Goal: Task Accomplishment & Management: Manage account settings

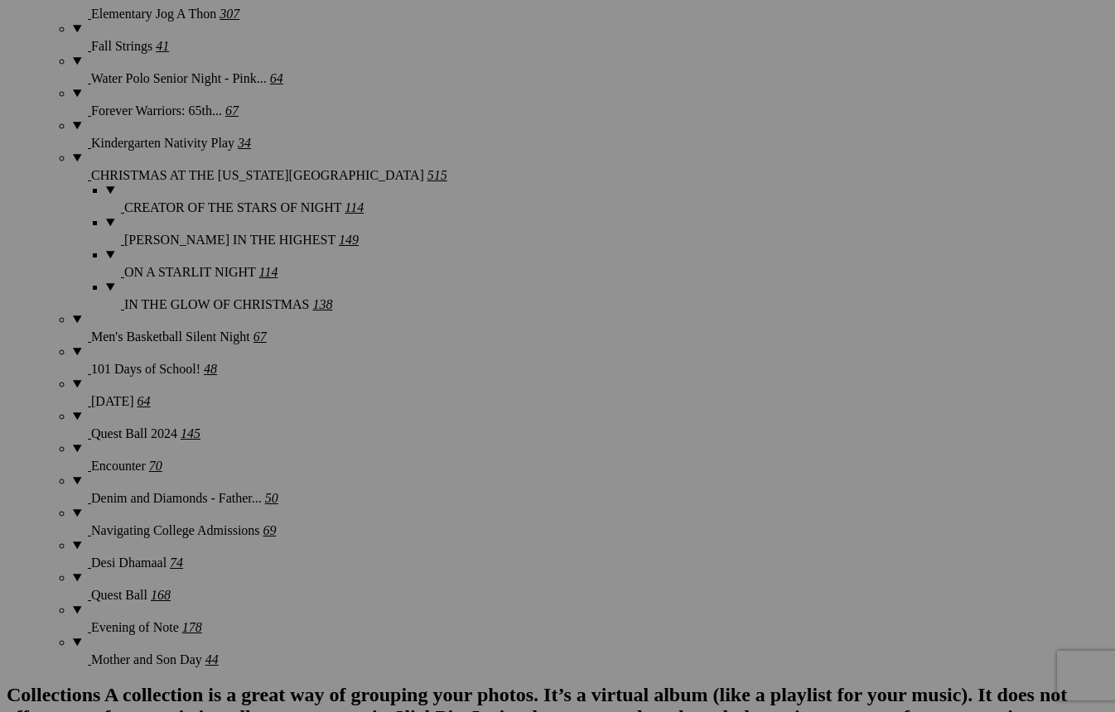
scroll to position [2282, 0]
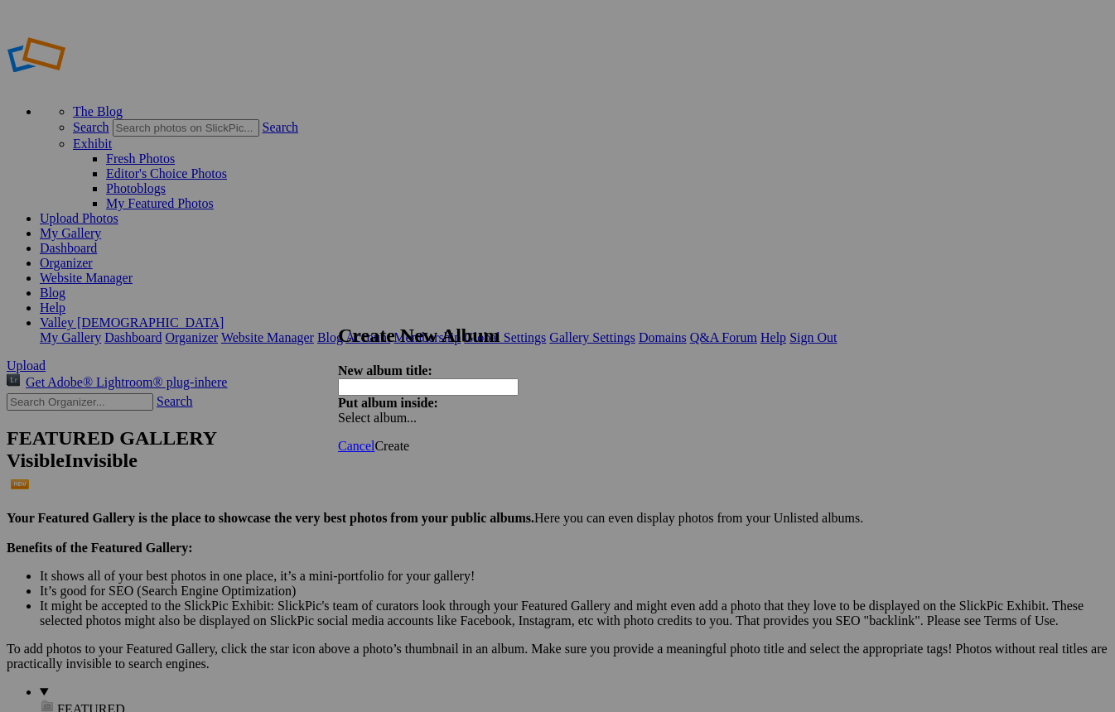
click at [493, 379] on input "text" at bounding box center [428, 387] width 181 height 17
type input "Freshman Family Night"
click at [417, 411] on span "Select album..." at bounding box center [377, 418] width 79 height 14
click at [651, 393] on ul "My Albums" at bounding box center [680, 385] width 178 height 15
click at [409, 439] on span "Create" at bounding box center [391, 446] width 35 height 14
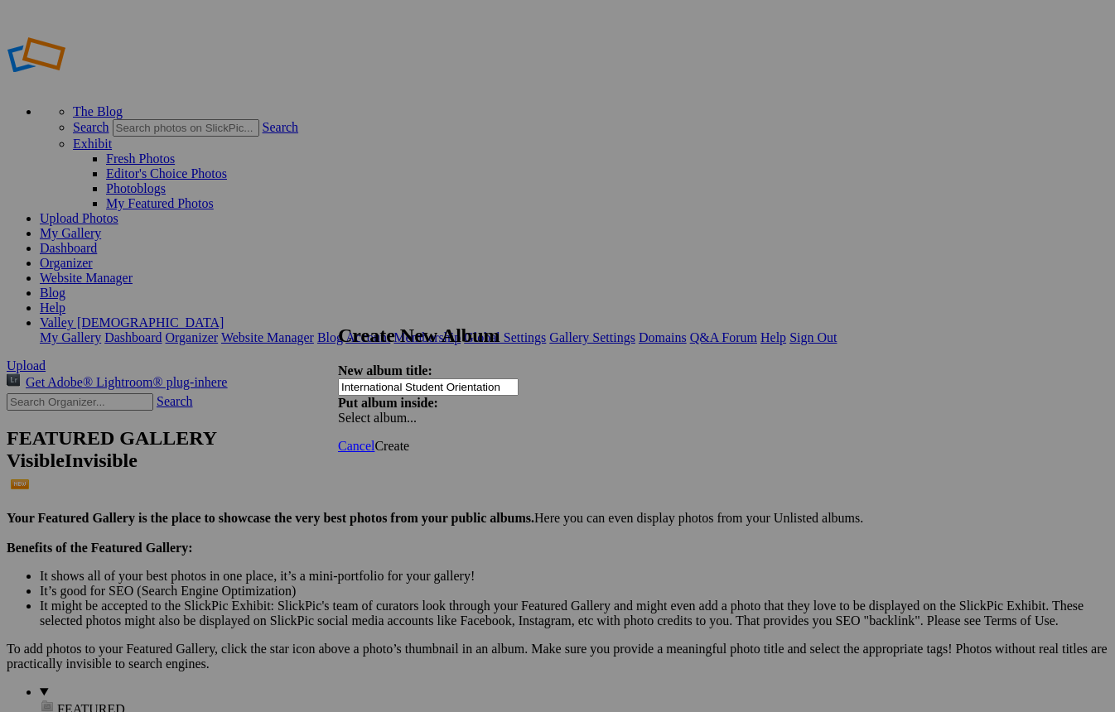
type input "International Student Orientation"
click at [409, 439] on span "Create" at bounding box center [391, 446] width 35 height 14
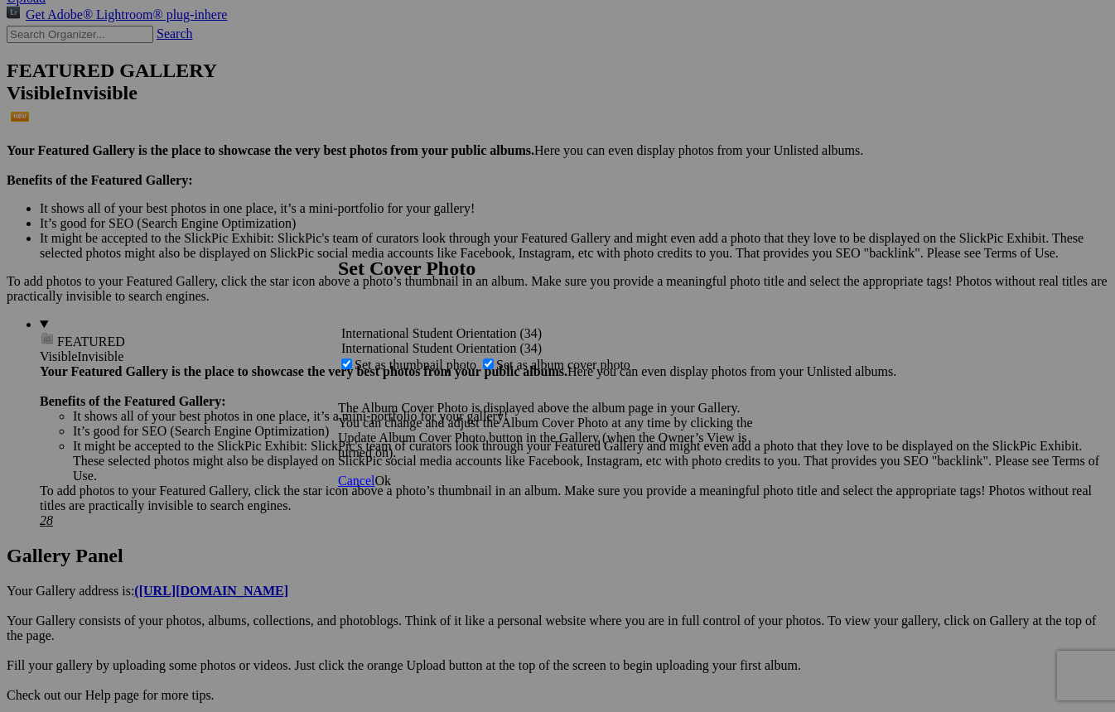
click at [476, 358] on span "Set as thumbnail photo" at bounding box center [416, 365] width 122 height 14
click at [352, 359] on input "Set as thumbnail photo" at bounding box center [346, 364] width 11 height 11
checkbox input "false"
click at [391, 488] on span "Ok" at bounding box center [382, 481] width 17 height 14
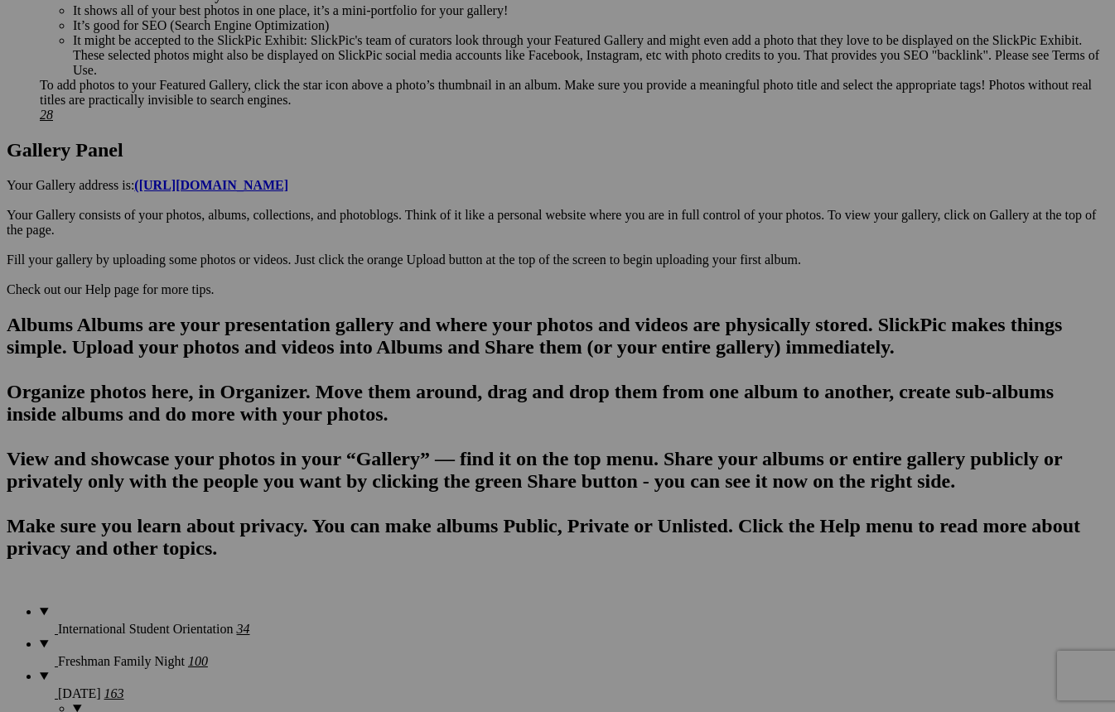
scroll to position [793, 0]
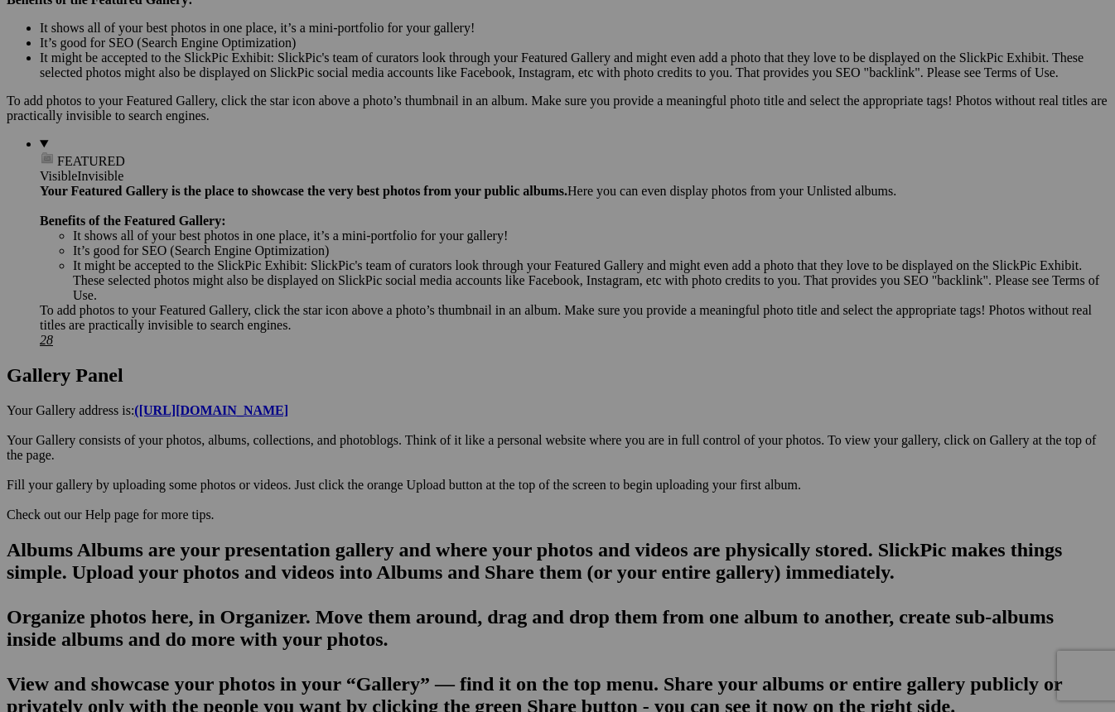
scroll to position [410, 0]
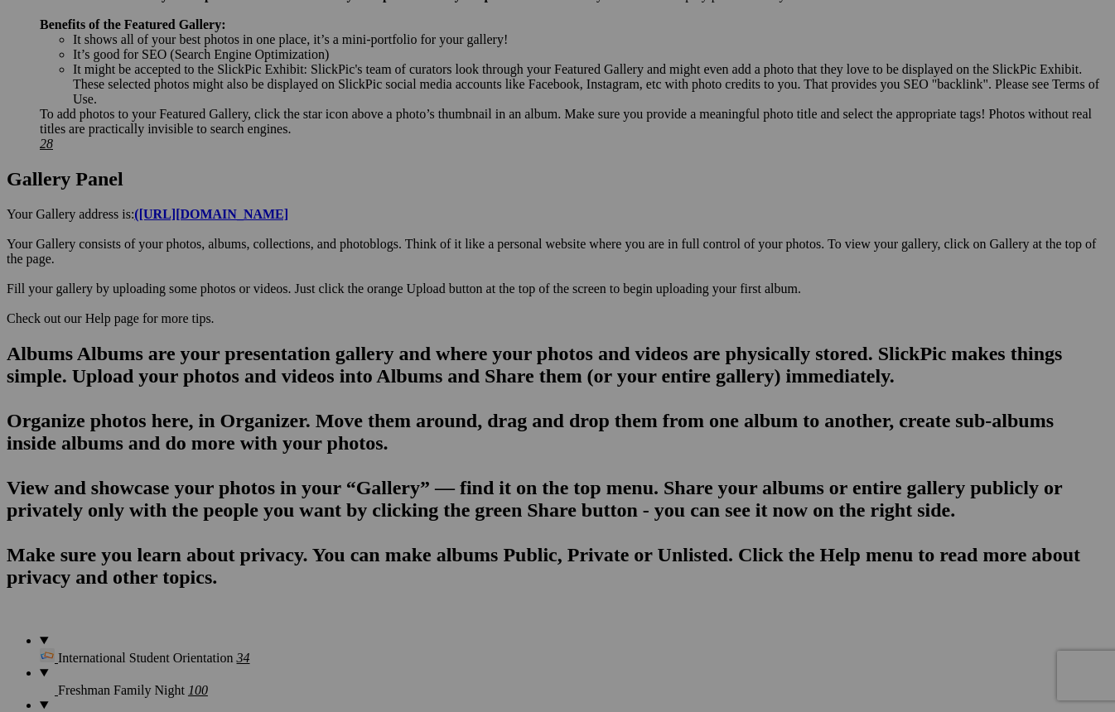
scroll to position [698, 0]
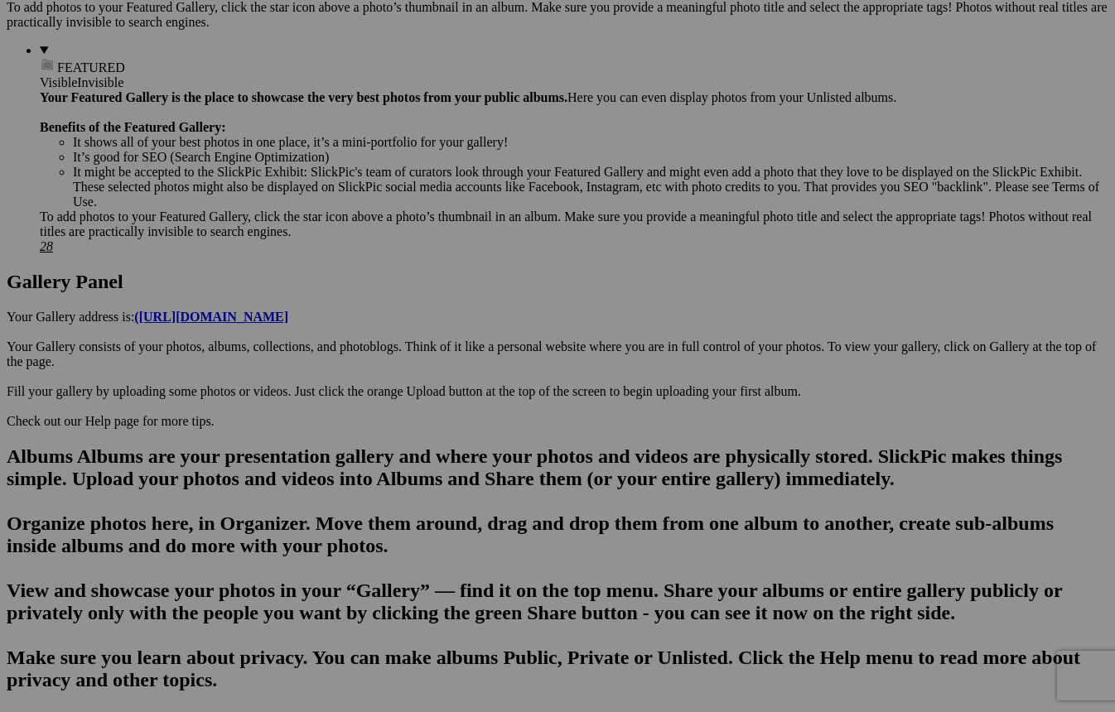
scroll to position [893, 0]
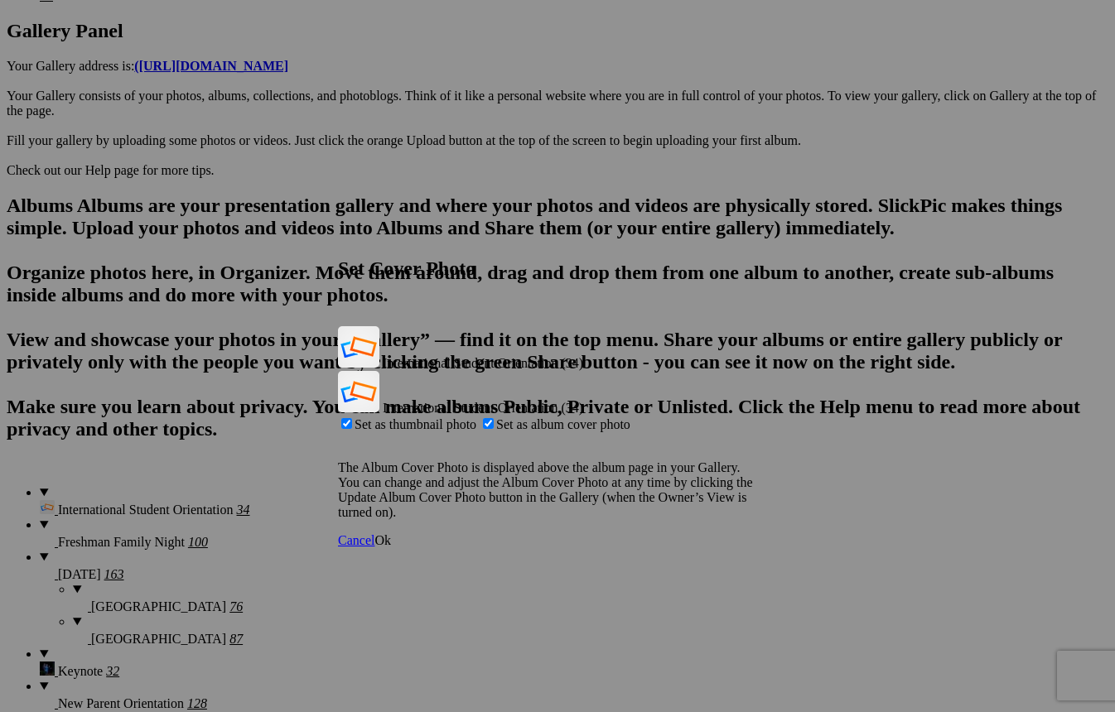
click at [476, 417] on span "Set as thumbnail photo" at bounding box center [416, 424] width 122 height 14
click at [352, 418] on input "Set as thumbnail photo" at bounding box center [346, 423] width 11 height 11
checkbox input "false"
click at [391, 533] on span "Ok" at bounding box center [382, 540] width 17 height 14
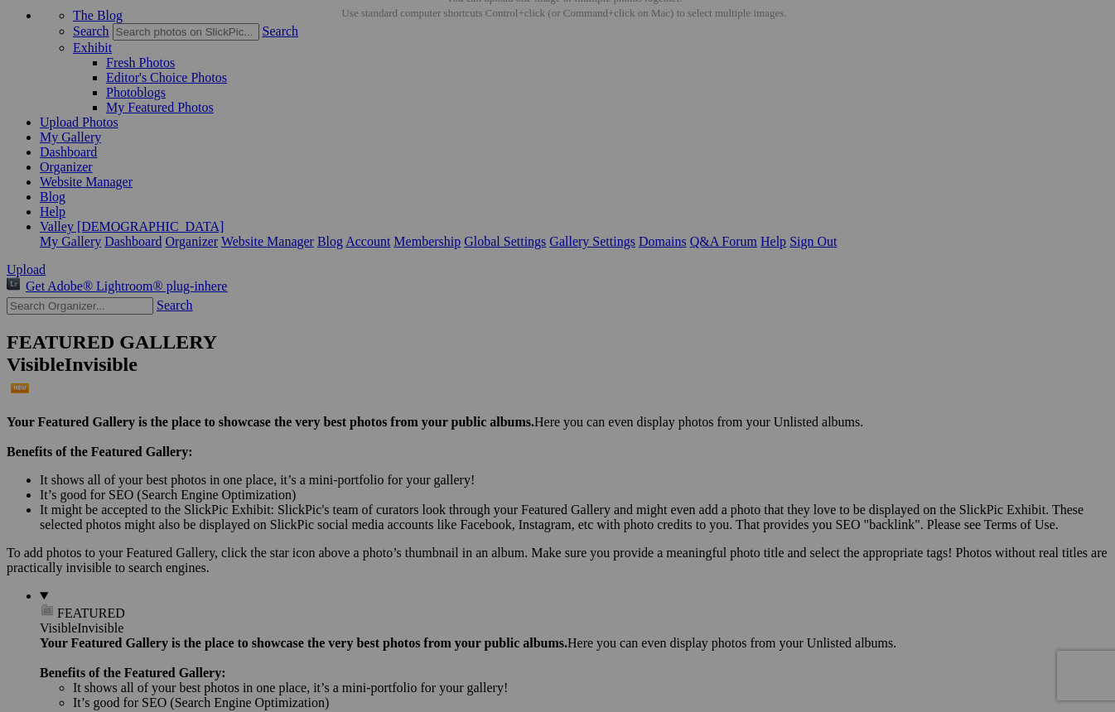
scroll to position [81, 0]
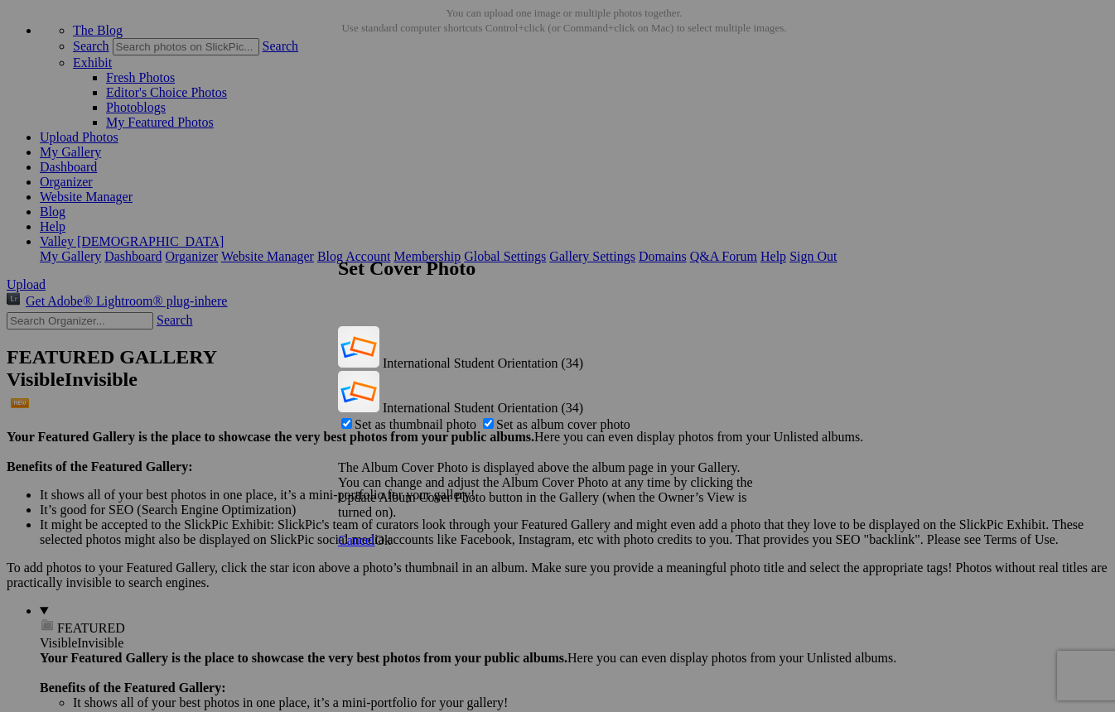
click at [476, 417] on span "Set as thumbnail photo" at bounding box center [416, 424] width 122 height 14
click at [352, 418] on input "Set as thumbnail photo" at bounding box center [346, 423] width 11 height 11
checkbox input "false"
click at [540, 417] on span "Set as album cover photo" at bounding box center [563, 424] width 134 height 14
click at [494, 418] on input "Set as album cover photo" at bounding box center [488, 423] width 11 height 11
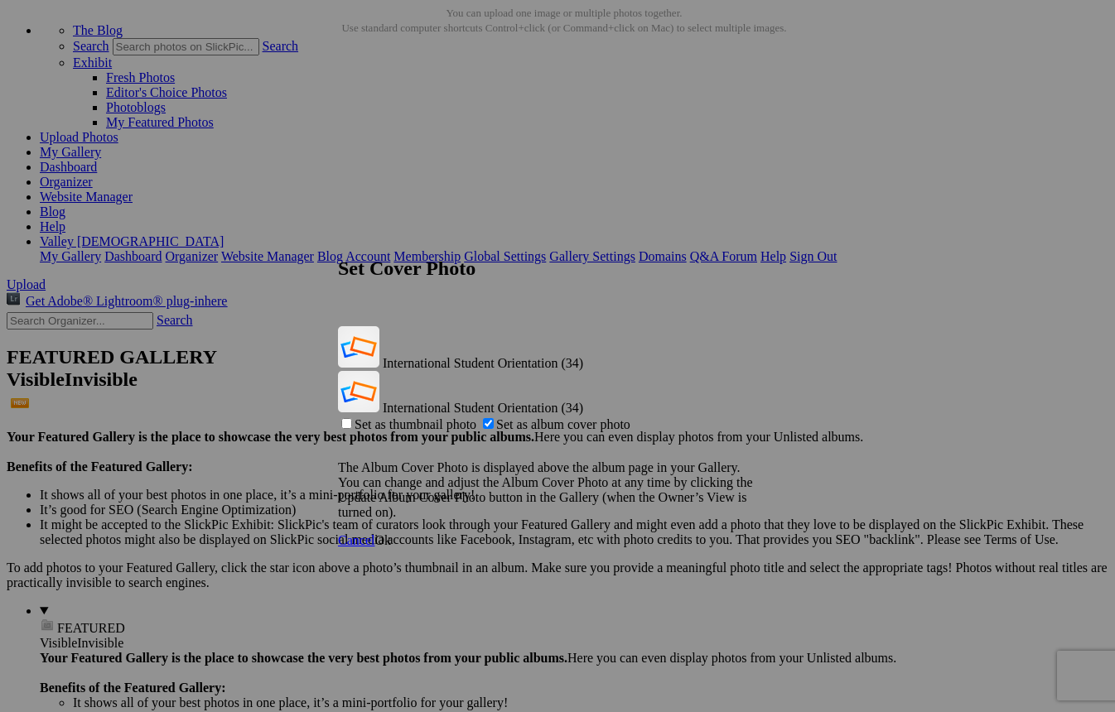
checkbox input "false"
click at [476, 417] on span "Set as thumbnail photo" at bounding box center [416, 424] width 122 height 14
click at [352, 418] on input "Set as thumbnail photo" at bounding box center [346, 423] width 11 height 11
checkbox input "true"
click at [391, 533] on link "Ok" at bounding box center [382, 540] width 17 height 14
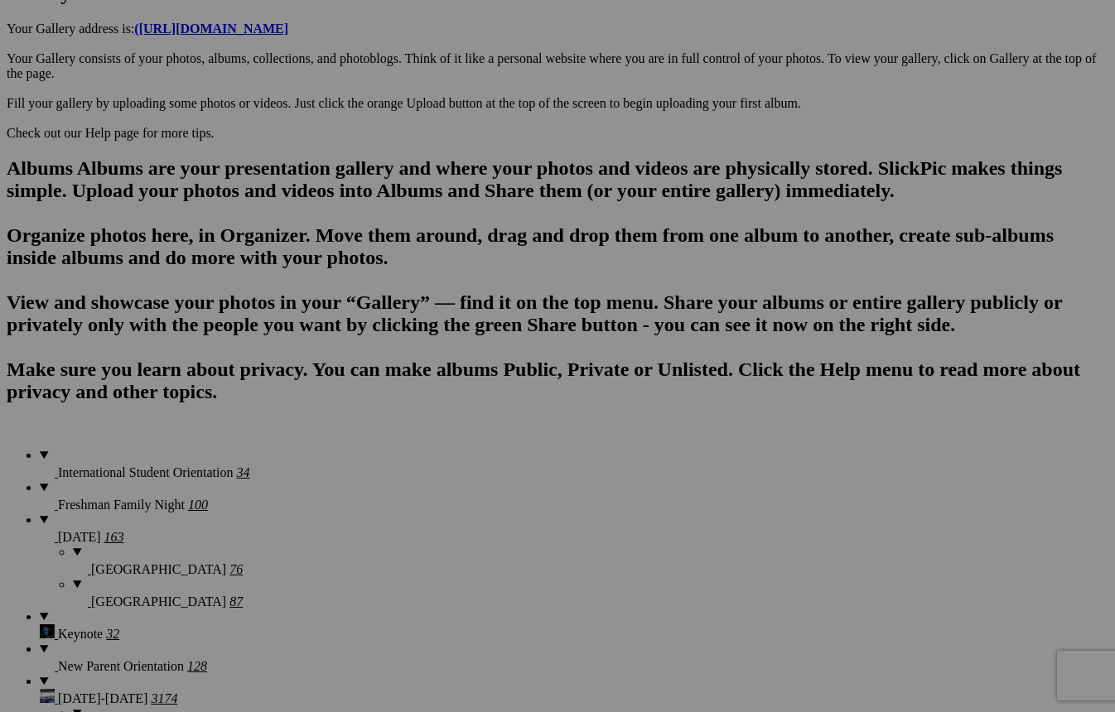
scroll to position [932, 0]
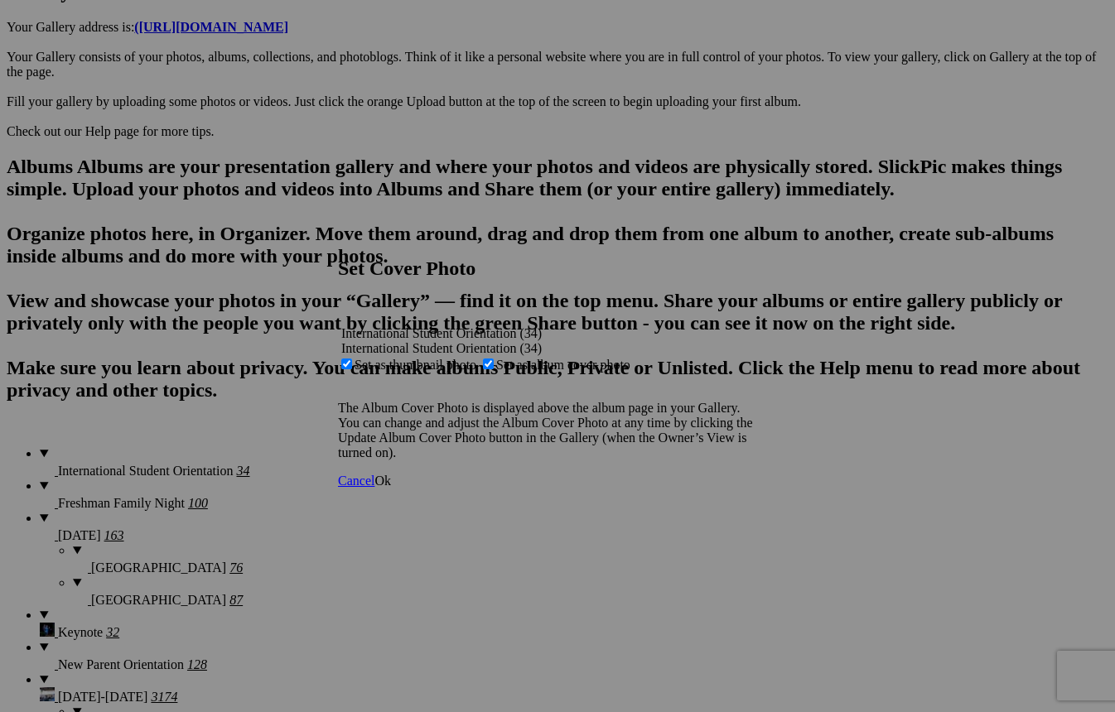
click at [544, 358] on span "Set as album cover photo" at bounding box center [563, 365] width 134 height 14
click at [494, 359] on input "Set as album cover photo" at bounding box center [488, 364] width 11 height 11
checkbox input "false"
click at [391, 488] on span "Ok" at bounding box center [382, 481] width 17 height 14
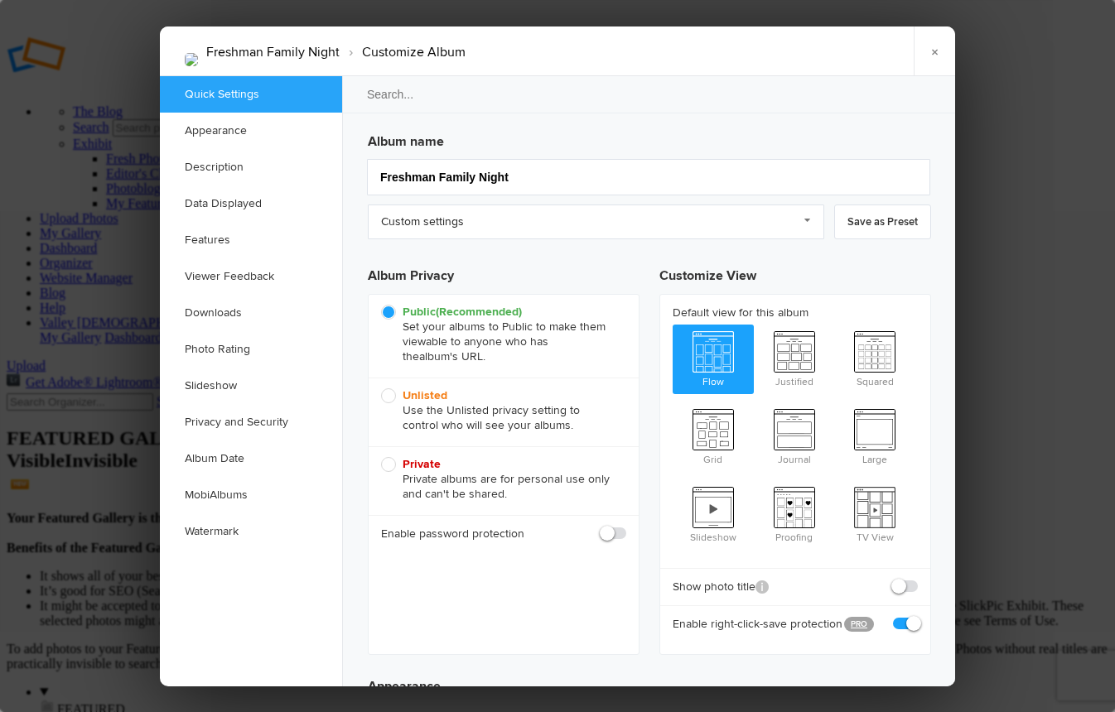
type input "2025-05-03 09:00 AM"
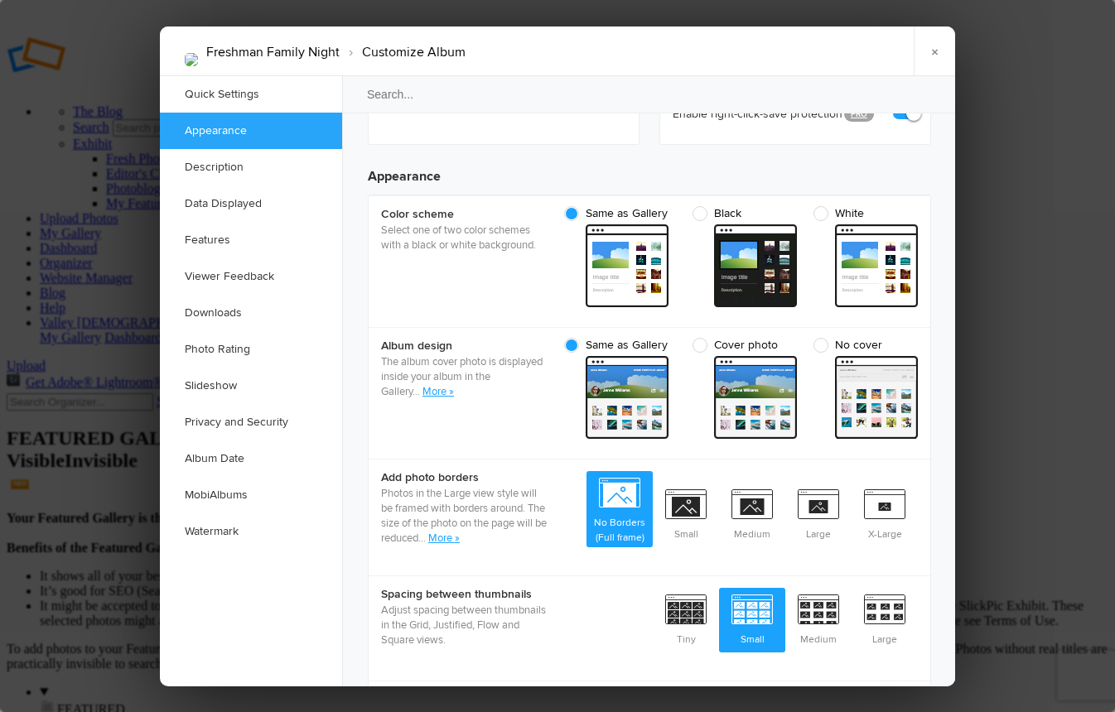
scroll to position [763, 0]
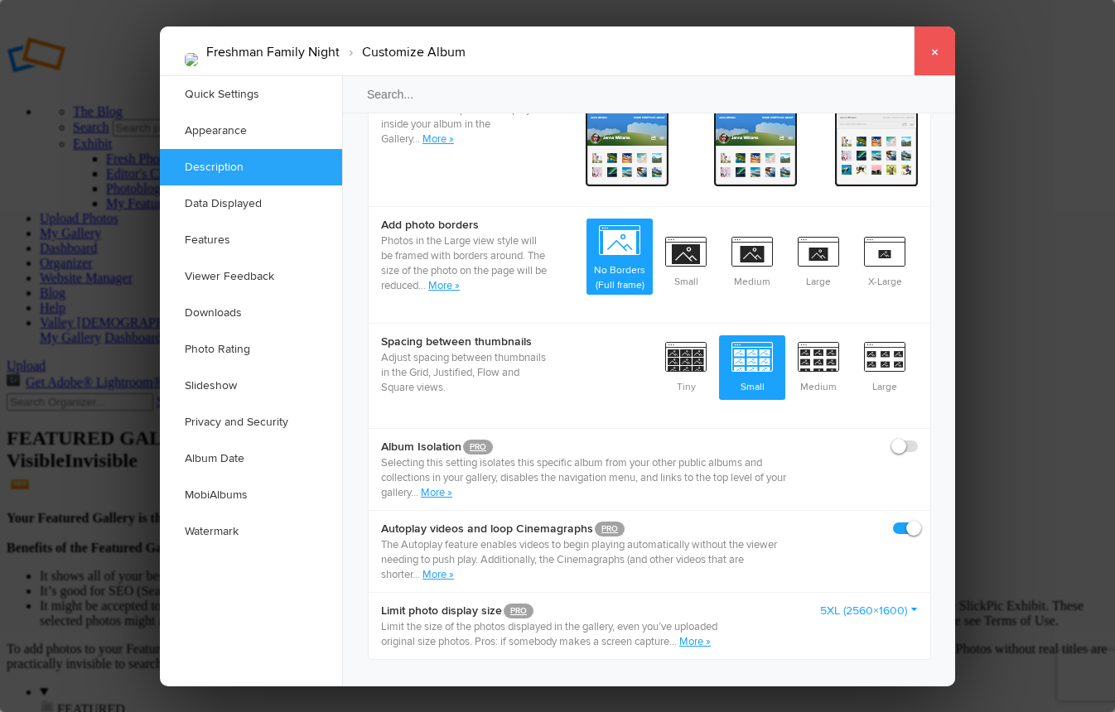
click at [932, 57] on link "×" at bounding box center [934, 52] width 41 height 50
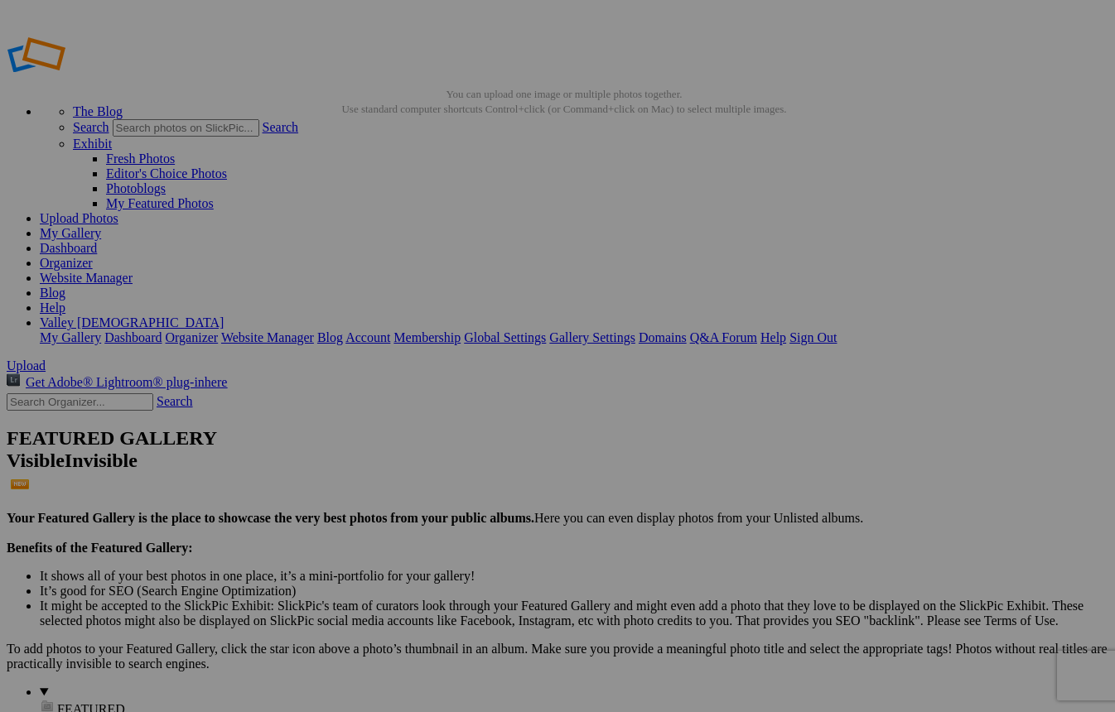
click at [422, 435] on span "Close" at bounding box center [407, 435] width 30 height 14
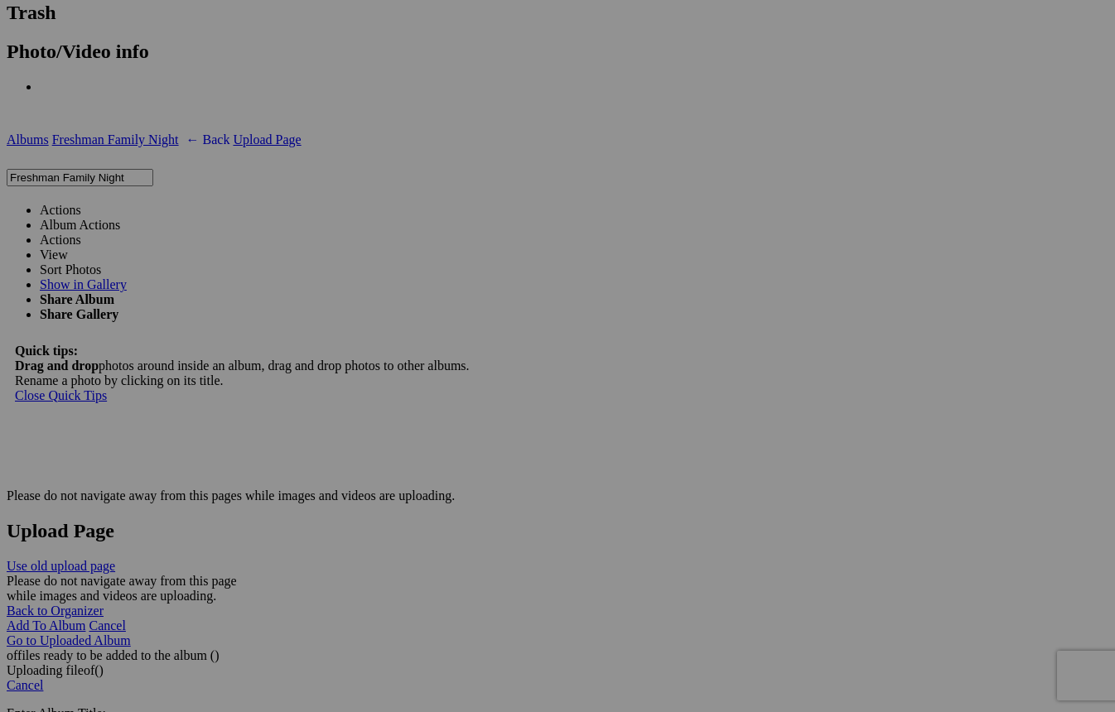
scroll to position [3654, 0]
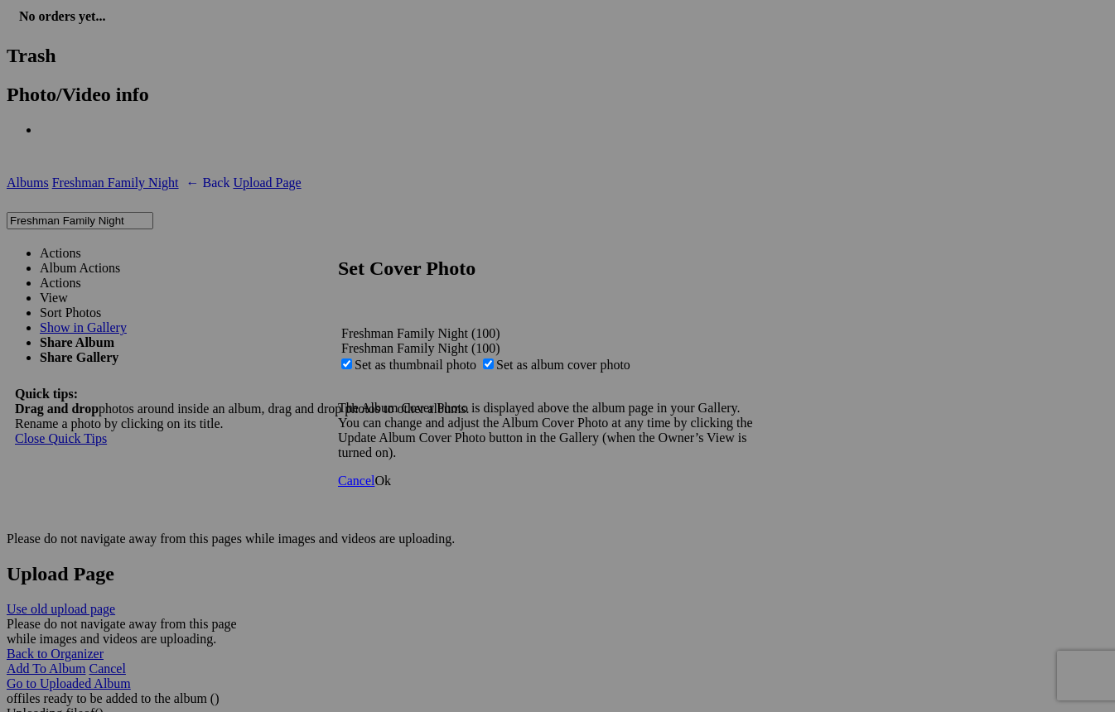
click at [476, 358] on span "Set as thumbnail photo" at bounding box center [416, 365] width 122 height 14
click at [352, 359] on input "Set as thumbnail photo" at bounding box center [346, 364] width 11 height 11
checkbox input "false"
click at [391, 488] on span "Ok" at bounding box center [382, 481] width 17 height 14
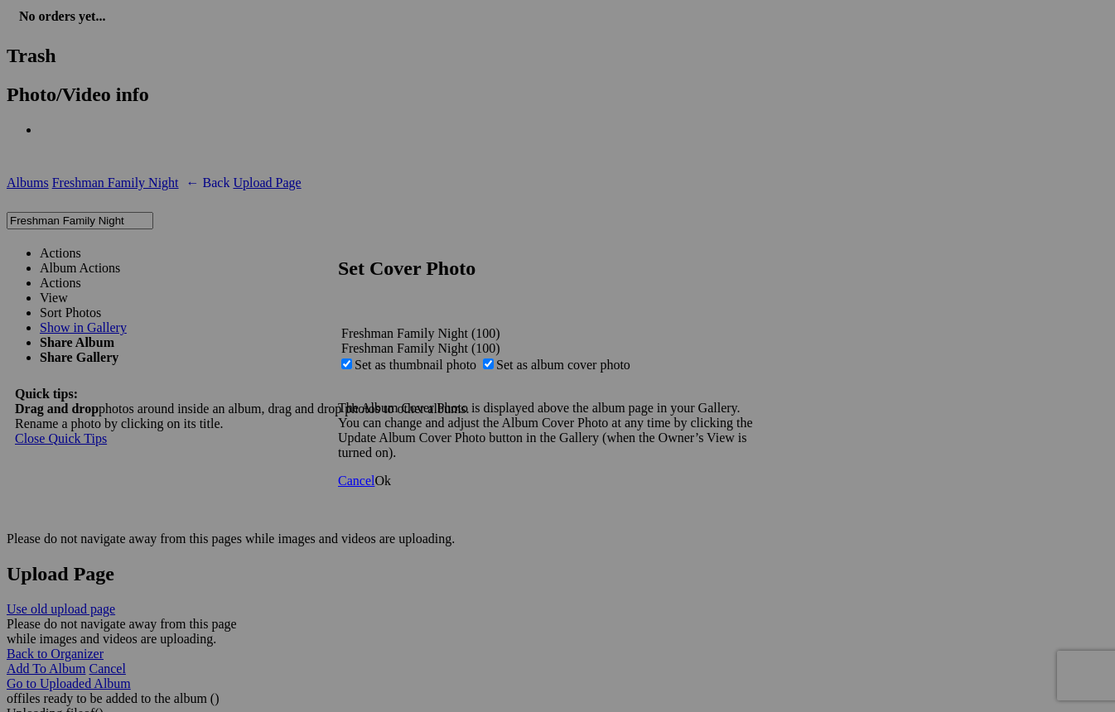
click at [476, 358] on span "Set as thumbnail photo" at bounding box center [416, 365] width 122 height 14
click at [352, 359] on input "Set as thumbnail photo" at bounding box center [346, 364] width 11 height 11
checkbox input "false"
click at [391, 488] on link "Ok" at bounding box center [382, 481] width 17 height 14
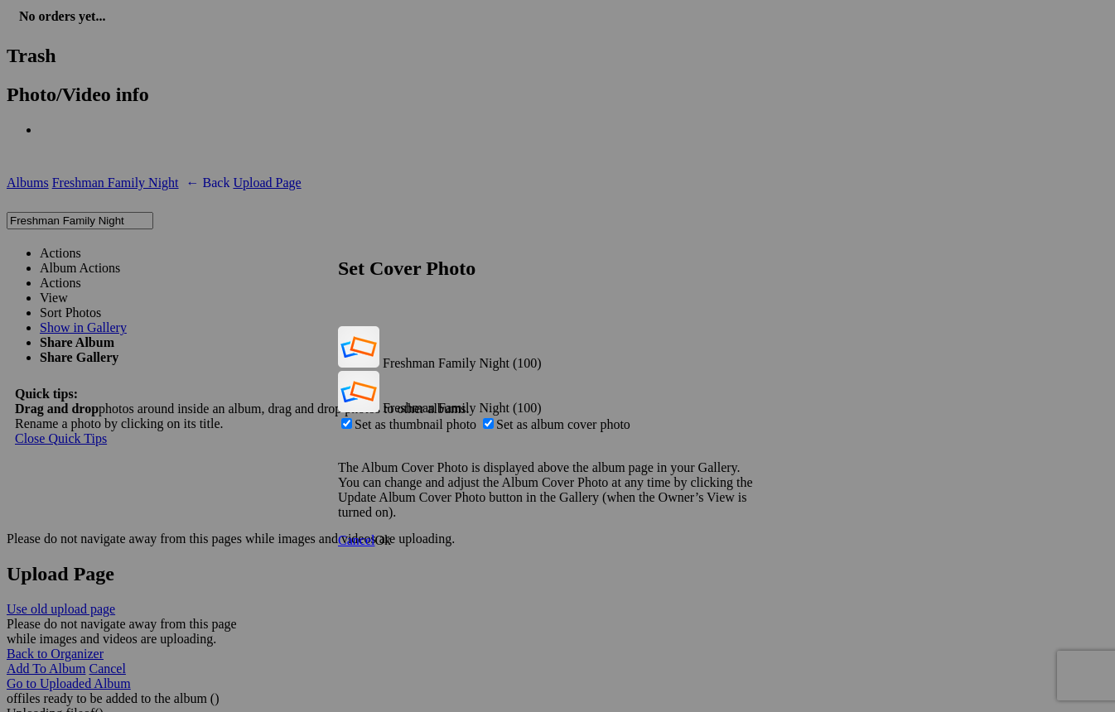
click at [544, 417] on span "Set as album cover photo" at bounding box center [563, 424] width 134 height 14
click at [494, 418] on input "Set as album cover photo" at bounding box center [488, 423] width 11 height 11
checkbox input "false"
click at [391, 533] on span "Ok" at bounding box center [382, 540] width 17 height 14
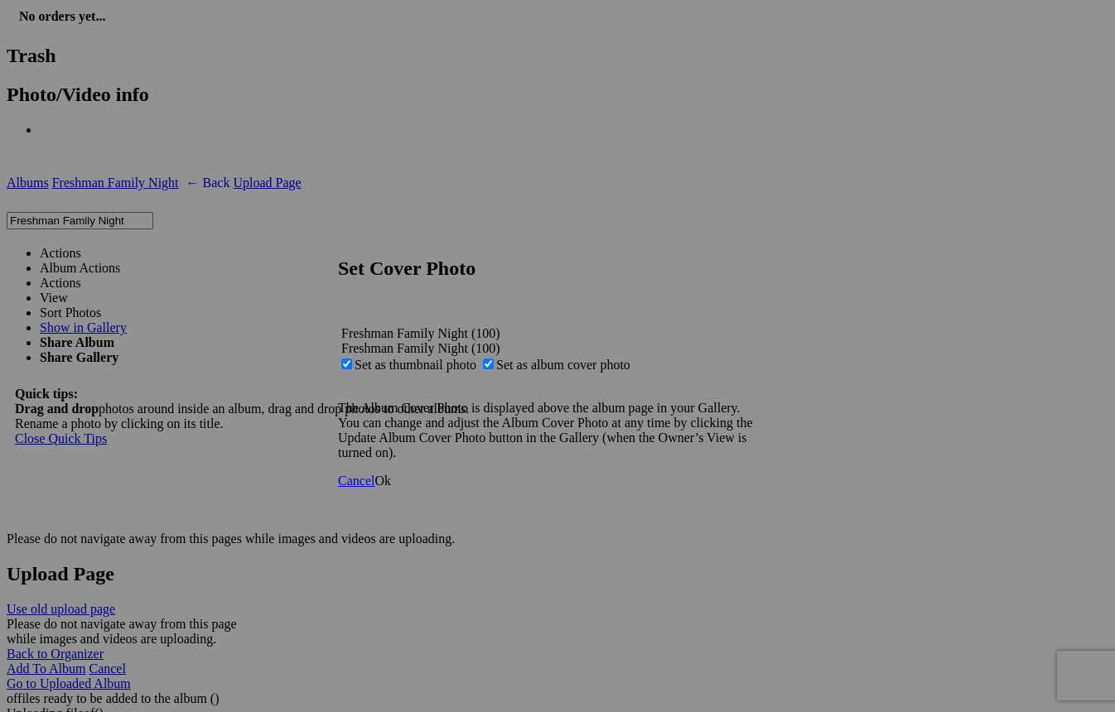
click at [476, 358] on span "Set as thumbnail photo" at bounding box center [416, 365] width 122 height 14
click at [352, 359] on input "Set as thumbnail photo" at bounding box center [346, 364] width 11 height 11
checkbox input "false"
click at [391, 488] on span "Ok" at bounding box center [382, 481] width 17 height 14
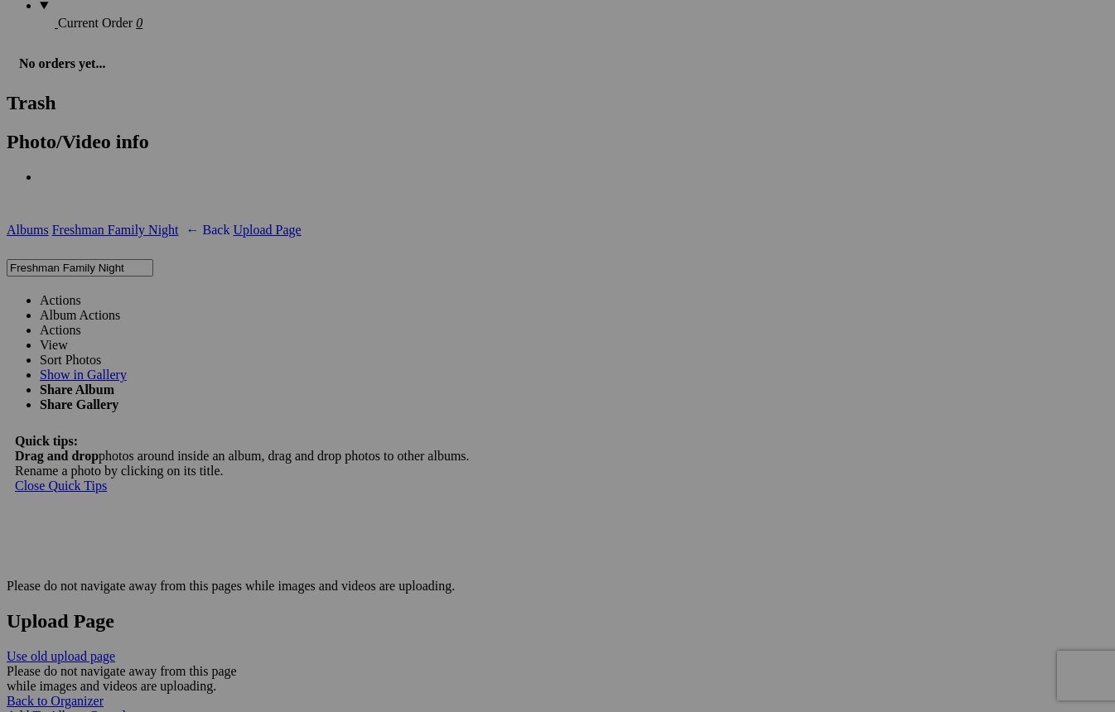
scroll to position [3605, 0]
click at [81, 295] on link "Actions" at bounding box center [60, 302] width 41 height 14
click at [422, 440] on span "Close" at bounding box center [407, 435] width 30 height 14
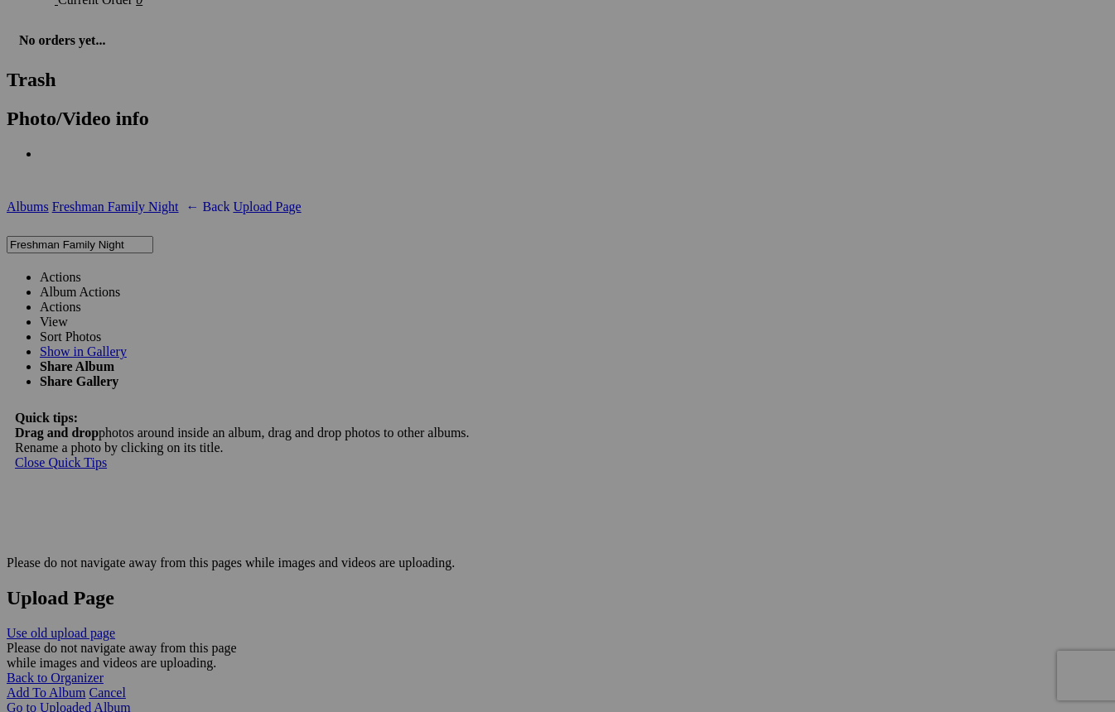
scroll to position [3614, 0]
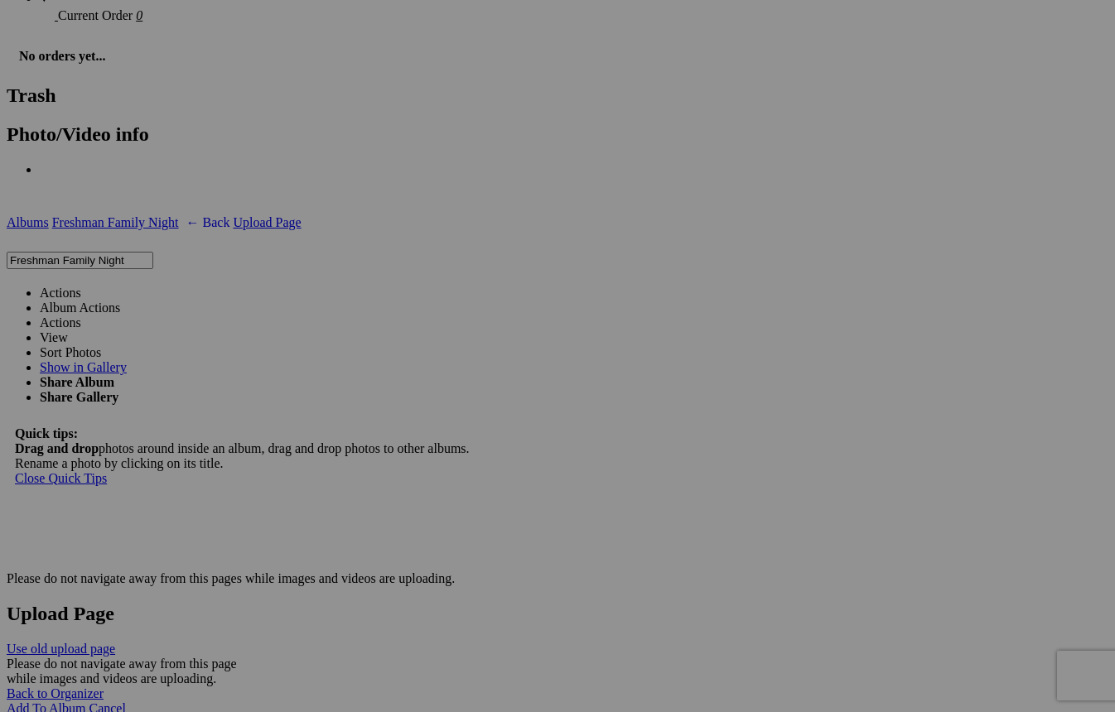
click at [81, 286] on link "Actions" at bounding box center [60, 293] width 41 height 14
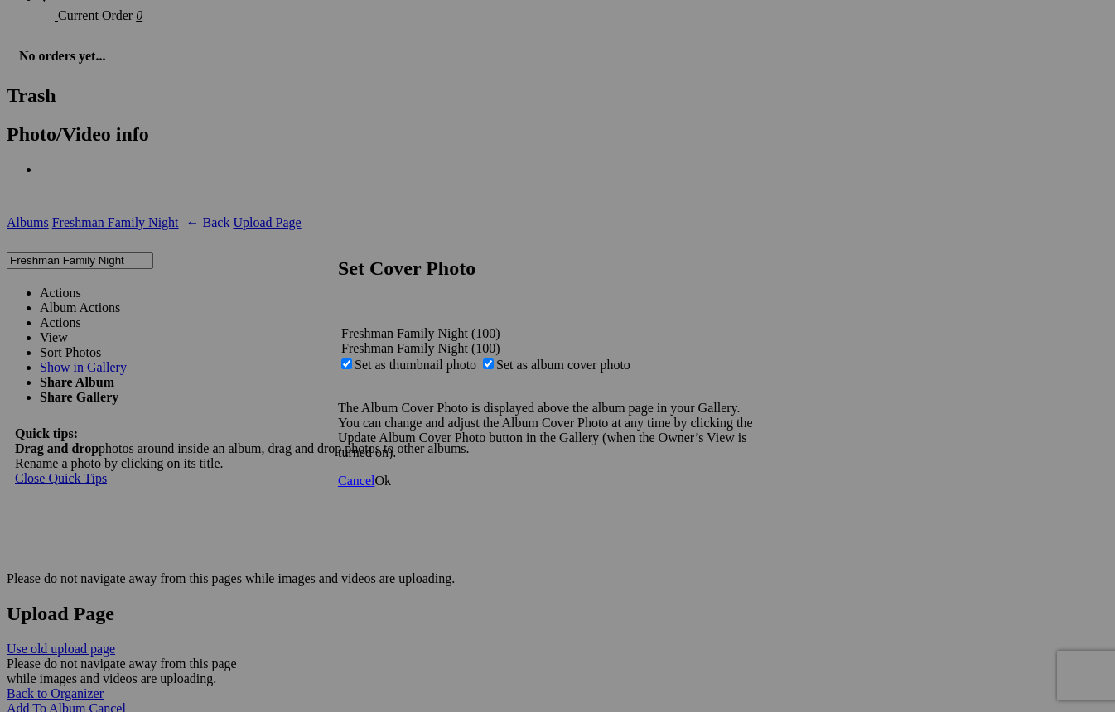
click at [338, 241] on link at bounding box center [338, 241] width 0 height 0
